Goal: Task Accomplishment & Management: Manage account settings

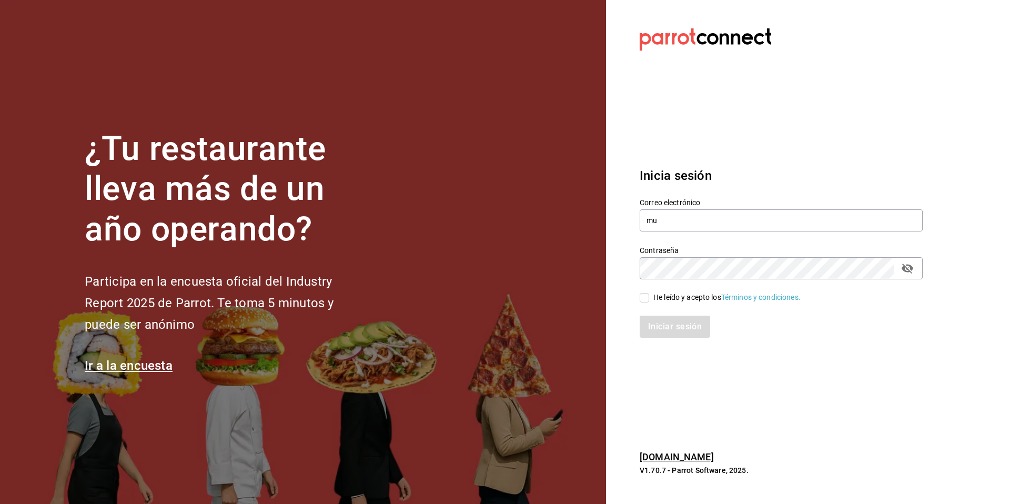
type input "m"
type input "[EMAIL_ADDRESS][DOMAIN_NAME]"
click at [677, 300] on div "He leído y acepto los Términos y condiciones." at bounding box center [726, 297] width 147 height 11
click at [649, 300] on input "He leído y acepto los Términos y condiciones." at bounding box center [644, 297] width 9 height 9
checkbox input "true"
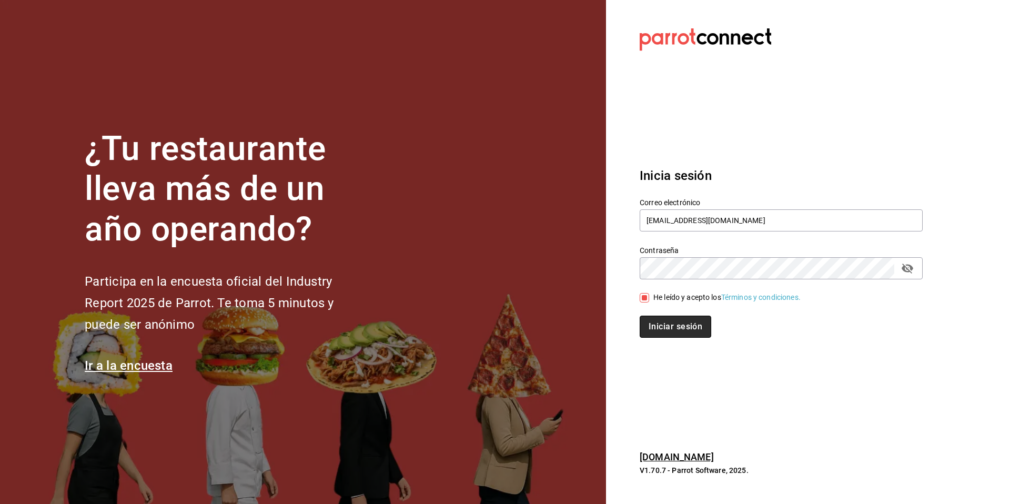
click at [670, 319] on button "Iniciar sesión" at bounding box center [676, 327] width 72 height 22
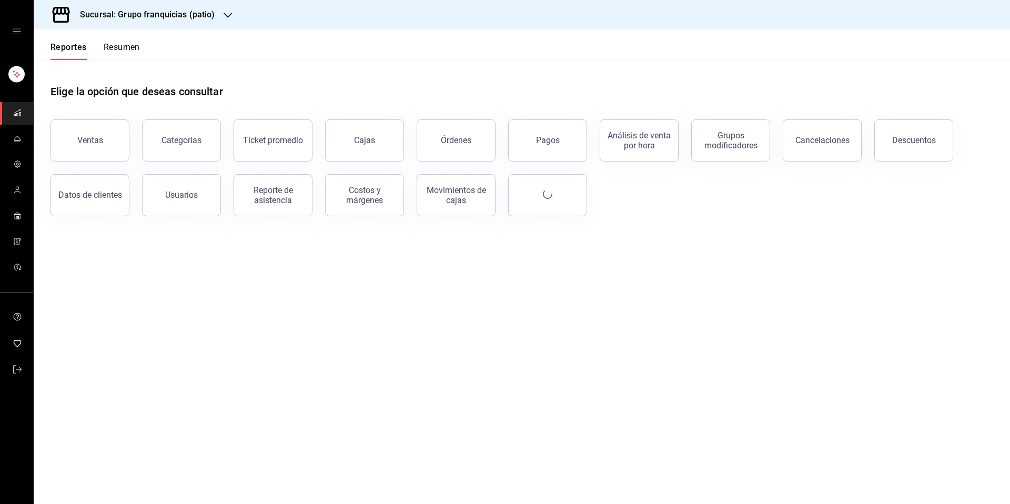
click at [172, 18] on h3 "Sucursal: Grupo franquicias (patio)" at bounding box center [144, 14] width 144 height 13
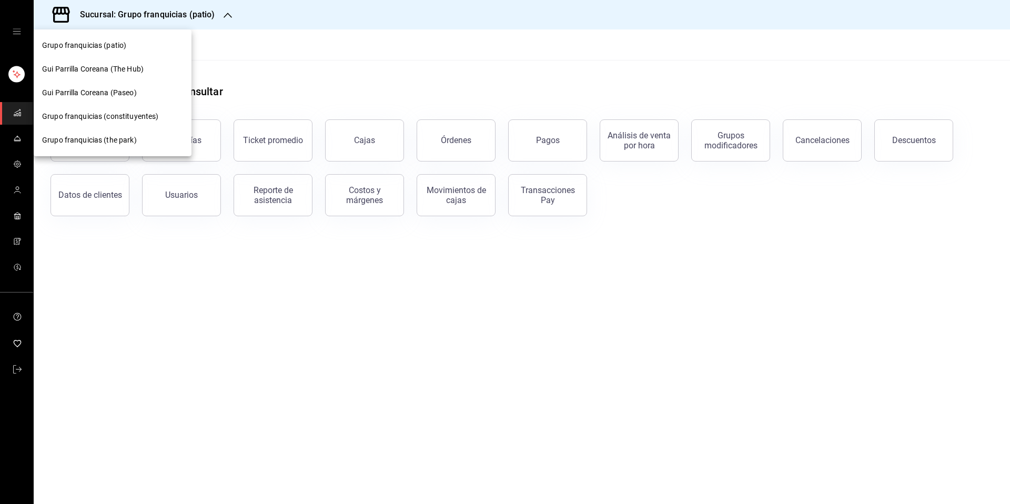
click at [355, 85] on div at bounding box center [505, 252] width 1010 height 504
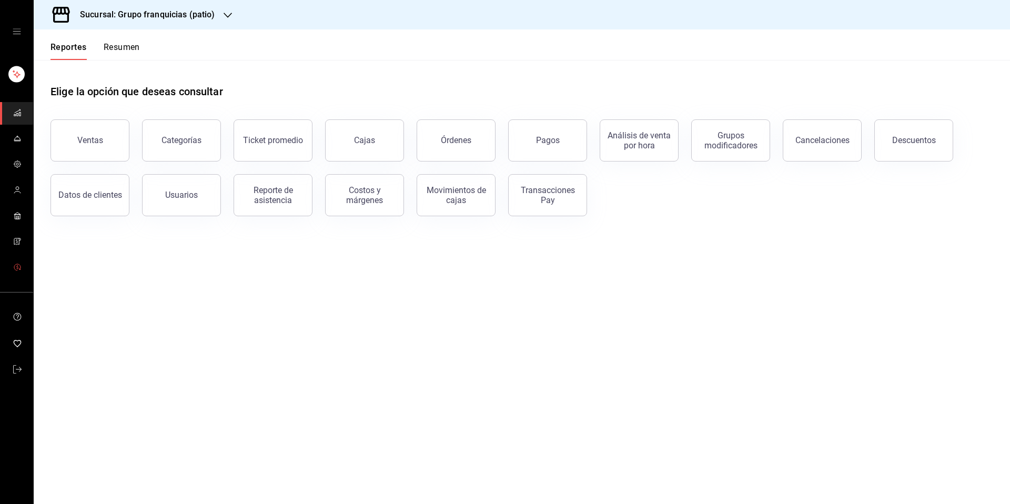
click at [13, 263] on icon "mailbox folders" at bounding box center [17, 267] width 8 height 8
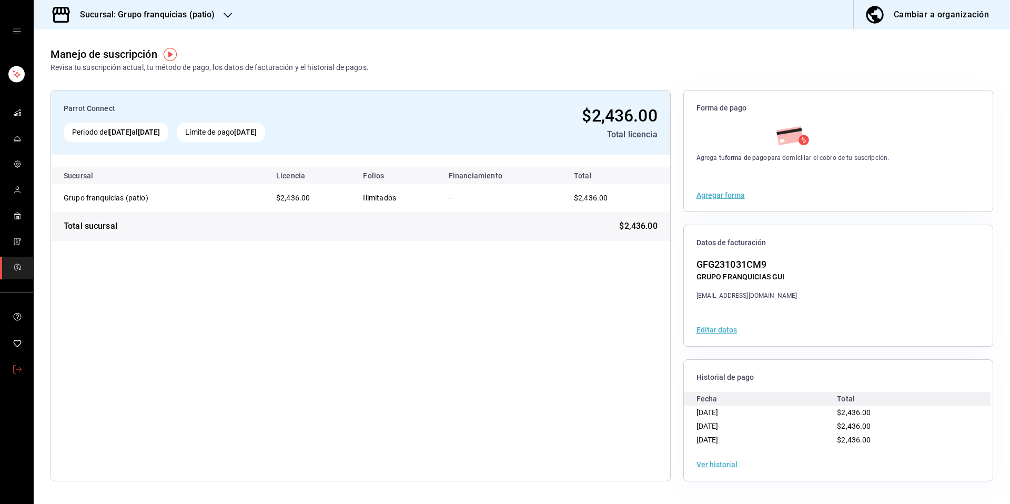
click at [15, 366] on icon "mailbox folders" at bounding box center [17, 369] width 8 height 8
